Goal: Task Accomplishment & Management: Use online tool/utility

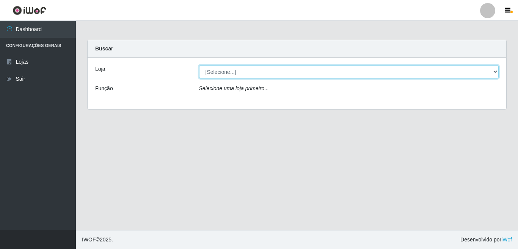
click at [259, 74] on select "[Selecione...] Rede Potiguar 3 - [GEOGRAPHIC_DATA]" at bounding box center [349, 71] width 300 height 13
select select "103"
click at [199, 65] on select "[Selecione...] Rede Potiguar 3 - [GEOGRAPHIC_DATA]" at bounding box center [349, 71] width 300 height 13
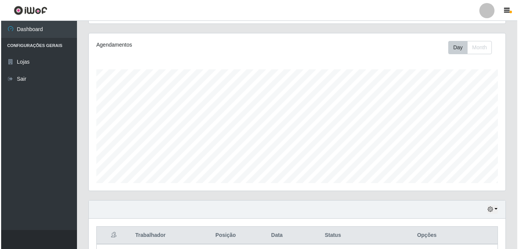
scroll to position [190, 0]
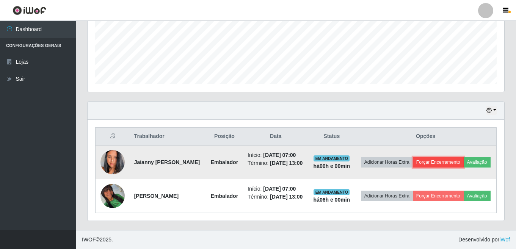
click at [454, 158] on button "Forçar Encerramento" at bounding box center [438, 162] width 51 height 11
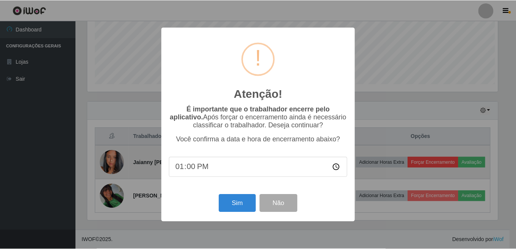
scroll to position [157, 412]
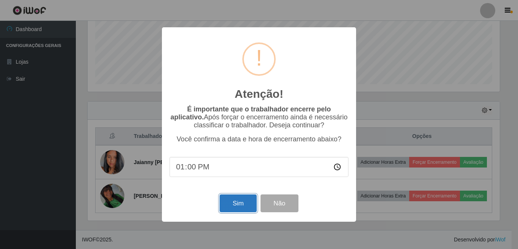
click at [236, 207] on button "Sim" at bounding box center [238, 204] width 37 height 18
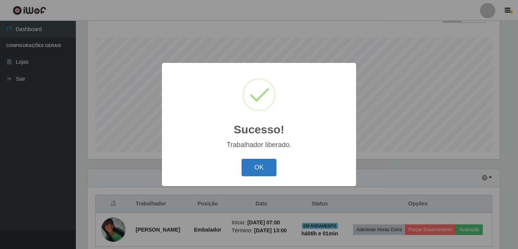
click at [264, 165] on button "OK" at bounding box center [259, 168] width 35 height 18
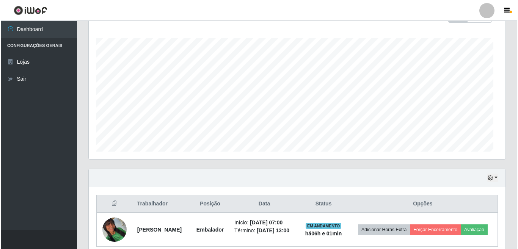
scroll to position [157, 417]
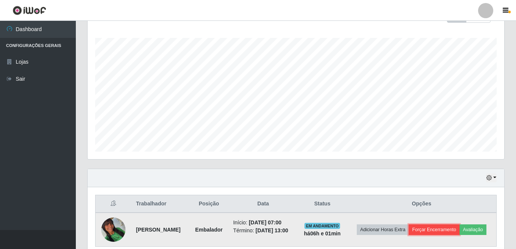
click at [437, 229] on button "Forçar Encerramento" at bounding box center [434, 230] width 51 height 11
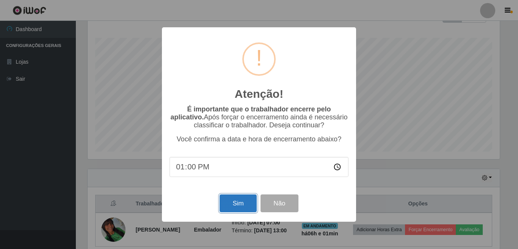
click at [232, 201] on button "Sim" at bounding box center [238, 204] width 37 height 18
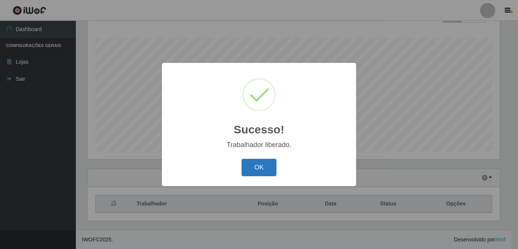
click at [256, 168] on button "OK" at bounding box center [259, 168] width 35 height 18
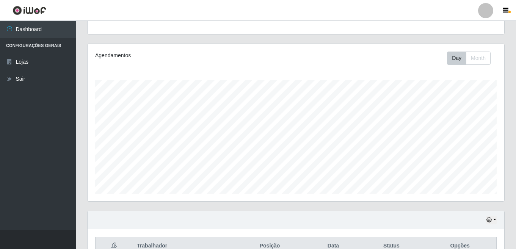
scroll to position [119, 0]
